Goal: Transaction & Acquisition: Purchase product/service

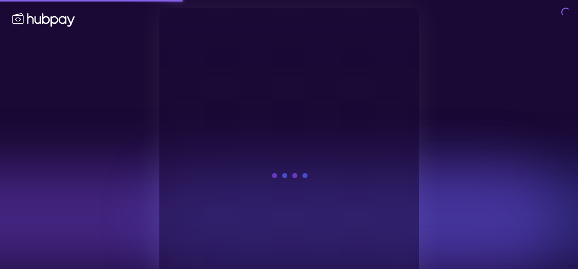
scroll to position [51, 0]
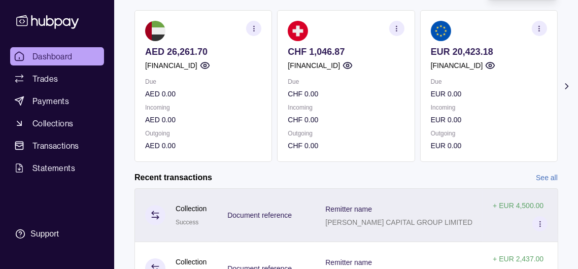
scroll to position [102, 0]
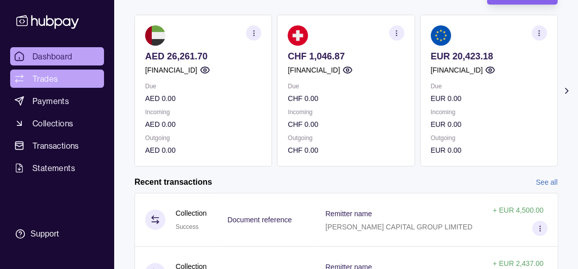
click at [58, 85] on span "Trades" at bounding box center [44, 79] width 25 height 12
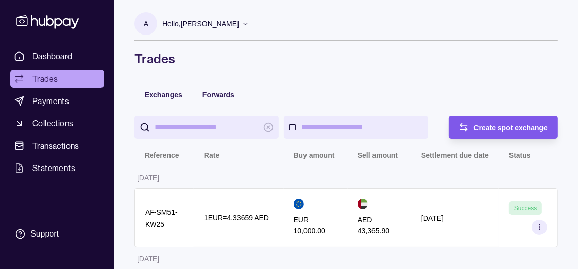
click at [491, 134] on div "Create spot exchange" at bounding box center [511, 127] width 74 height 12
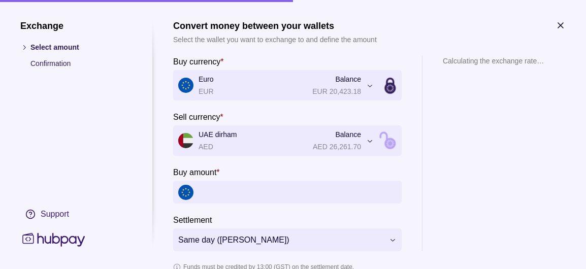
click at [234, 200] on input "Buy amount *" at bounding box center [298, 192] width 198 height 23
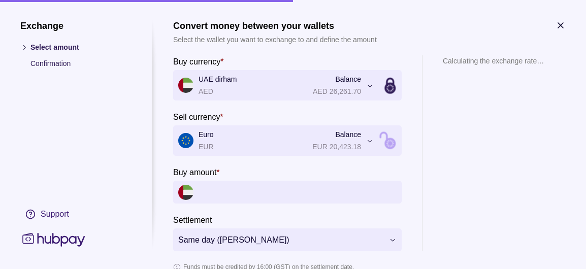
click at [258, 204] on input "Buy amount *" at bounding box center [298, 192] width 198 height 23
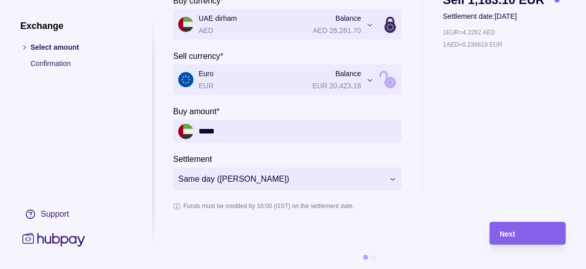
scroll to position [81, 0]
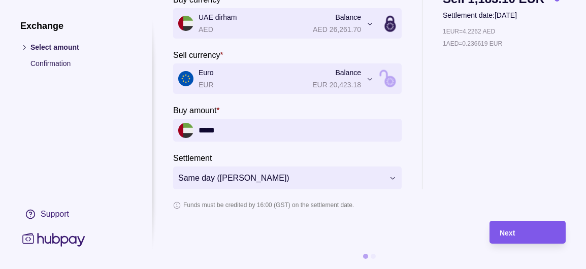
type input "*****"
click at [524, 231] on div "Next" at bounding box center [528, 232] width 56 height 12
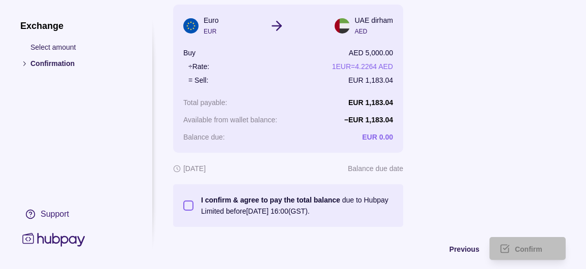
click at [187, 211] on button "I confirm & agree to pay the total balance due to Hubpay Limited before [DATE] …" at bounding box center [188, 206] width 10 height 10
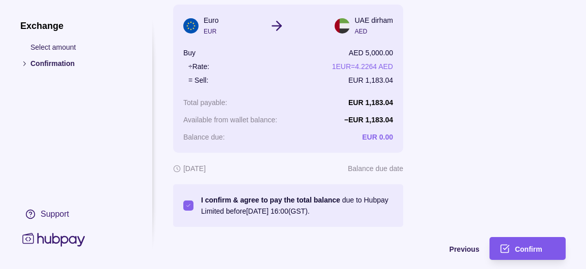
click at [524, 253] on div "Confirm" at bounding box center [535, 249] width 41 height 12
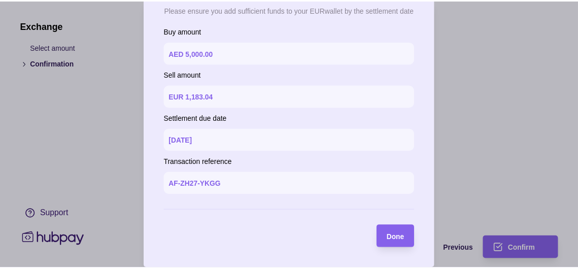
scroll to position [104, 0]
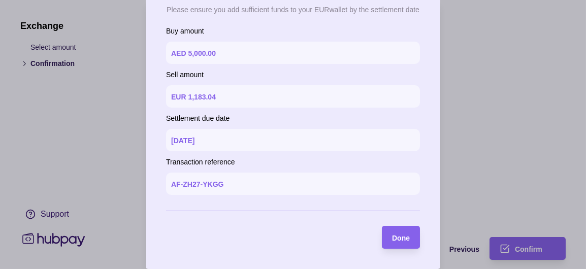
click at [395, 240] on span "Done" at bounding box center [401, 238] width 18 height 8
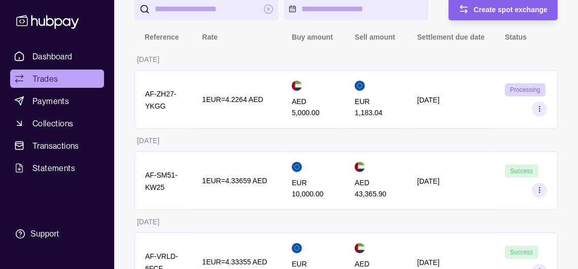
scroll to position [0, 0]
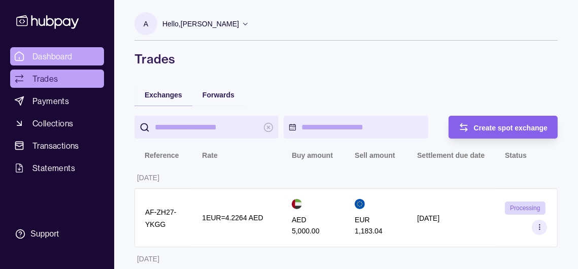
click at [45, 61] on span "Dashboard" at bounding box center [52, 56] width 40 height 12
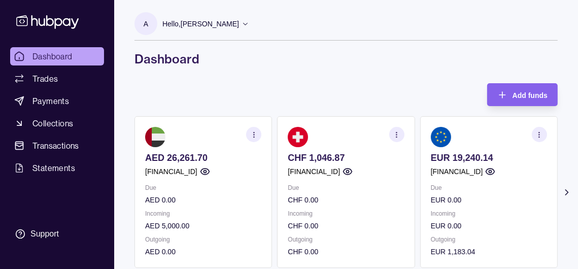
click at [239, 22] on p "Hello, [PERSON_NAME]" at bounding box center [200, 23] width 77 height 11
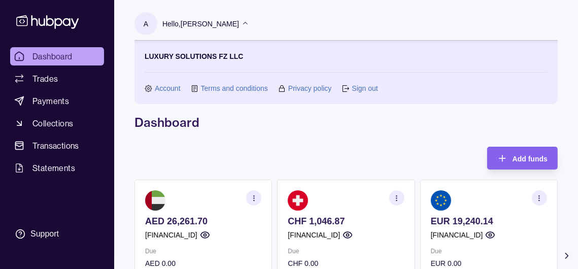
click at [367, 87] on link "Sign out" at bounding box center [365, 88] width 26 height 11
